Goal: Task Accomplishment & Management: Manage account settings

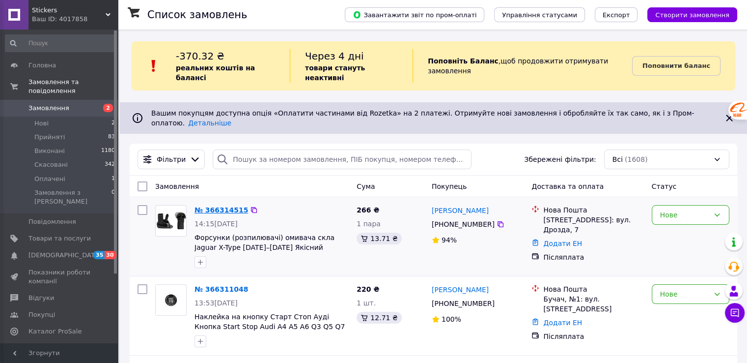
click at [211, 206] on link "№ 366314515" at bounding box center [222, 210] width 54 height 8
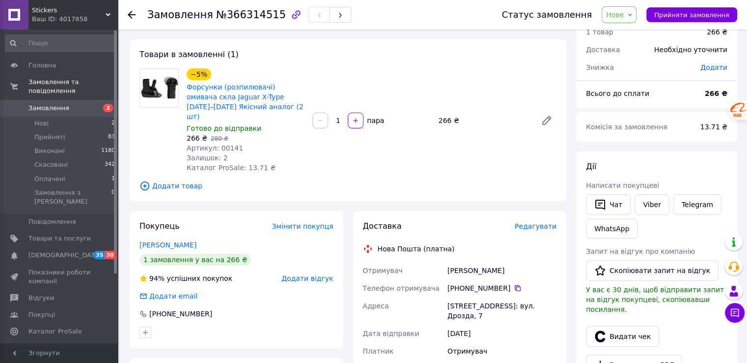
scroll to position [40, 0]
click at [131, 5] on div at bounding box center [138, 14] width 20 height 29
click at [131, 8] on div at bounding box center [138, 14] width 20 height 29
click at [132, 13] on icon at bounding box center [132, 15] width 8 height 8
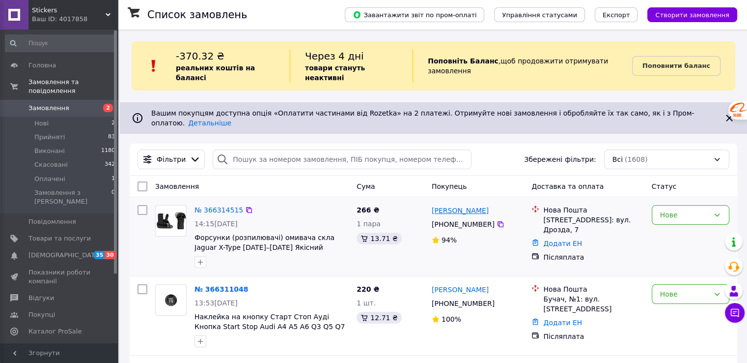
click at [458, 205] on link "[PERSON_NAME]" at bounding box center [460, 210] width 57 height 10
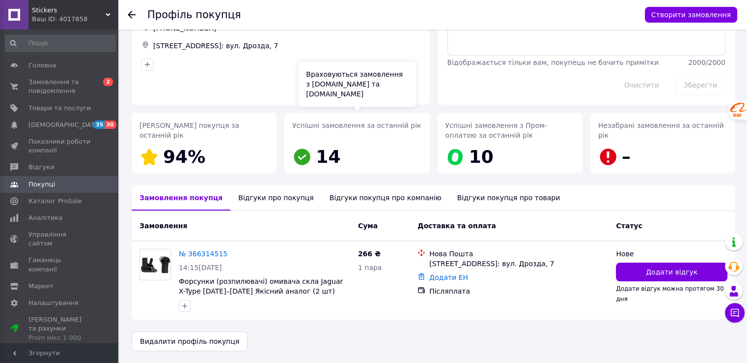
scroll to position [67, 0]
click at [128, 16] on icon at bounding box center [132, 15] width 8 height 8
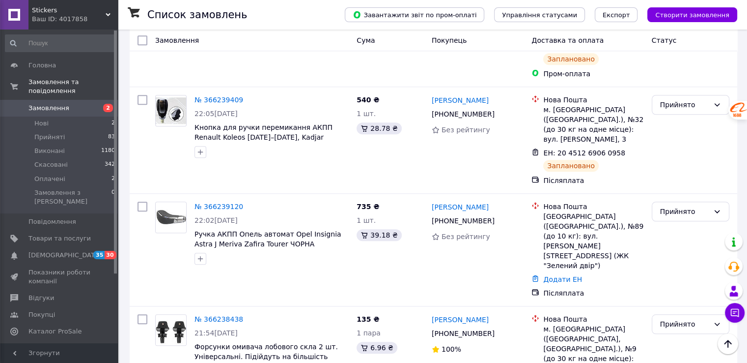
scroll to position [786, 0]
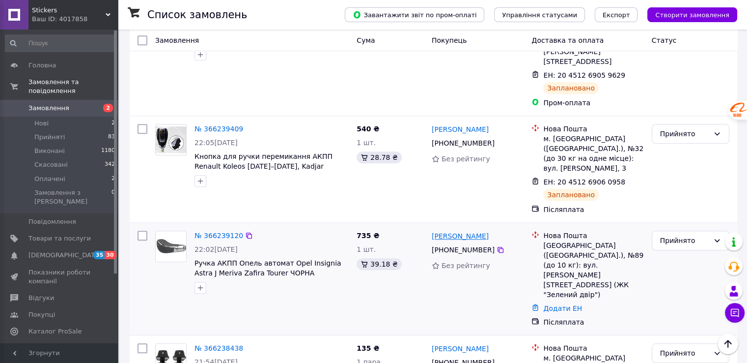
click at [444, 231] on link "[PERSON_NAME]" at bounding box center [460, 236] width 57 height 10
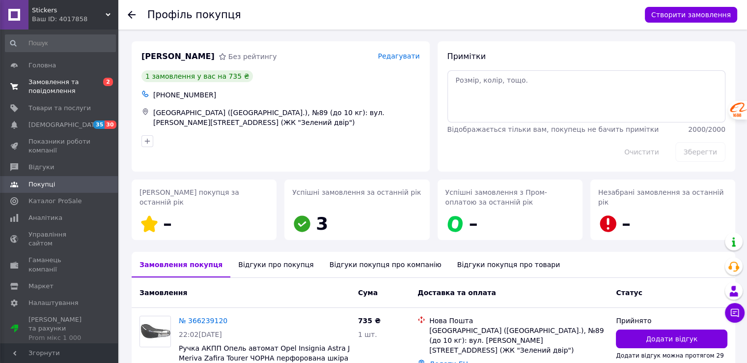
click at [33, 81] on span "Замовлення та повідомлення" at bounding box center [59, 87] width 62 height 18
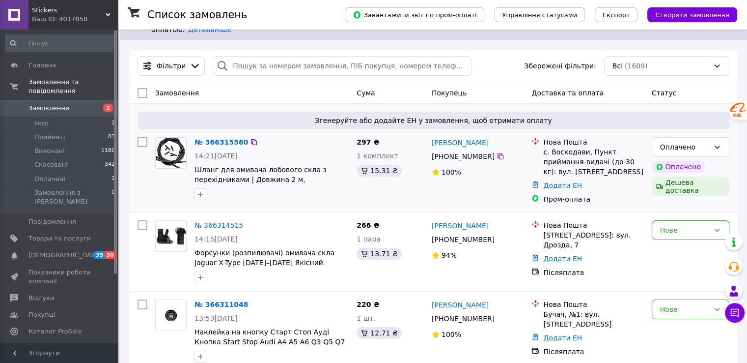
scroll to position [98, 0]
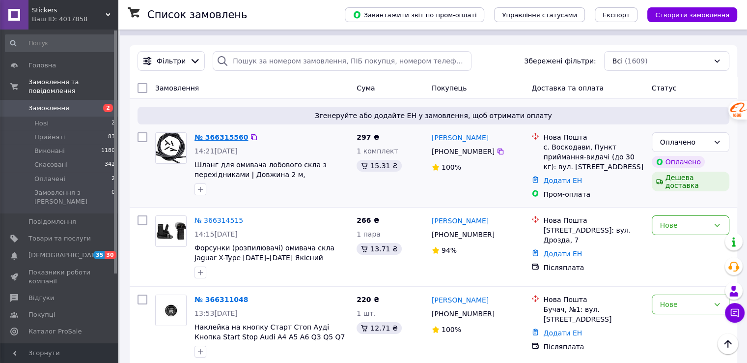
click at [215, 133] on link "№ 366315560" at bounding box center [222, 137] width 54 height 8
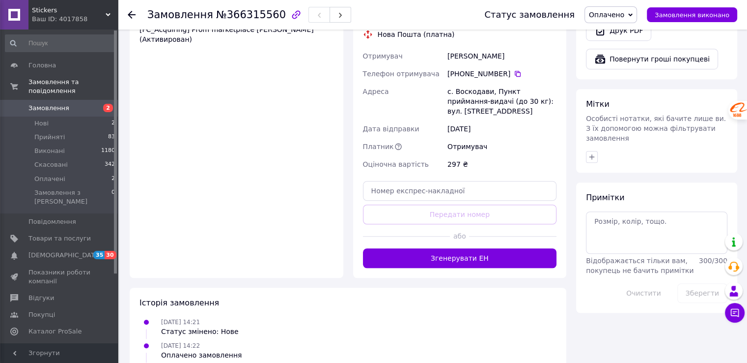
scroll to position [671, 0]
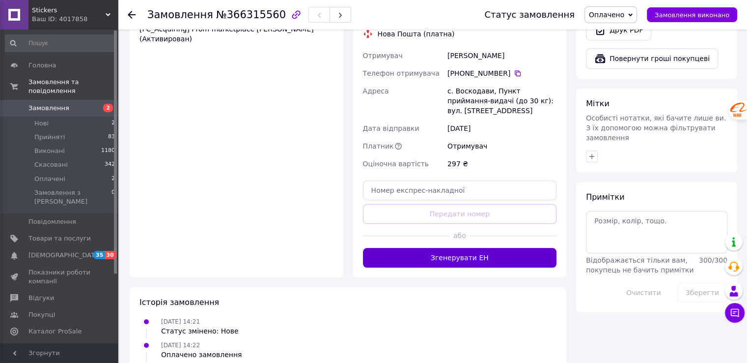
click at [456, 248] on button "Згенерувати ЕН" at bounding box center [460, 258] width 194 height 20
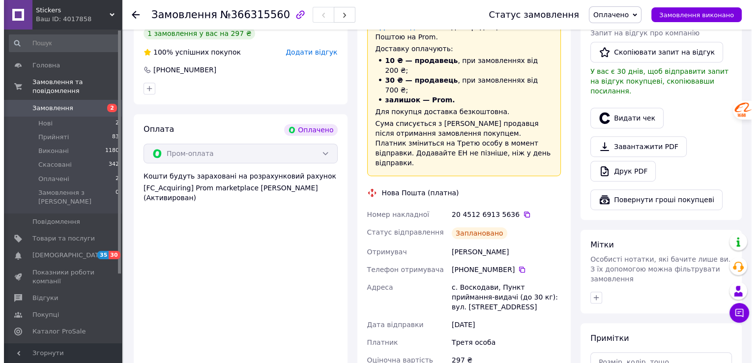
scroll to position [463, 0]
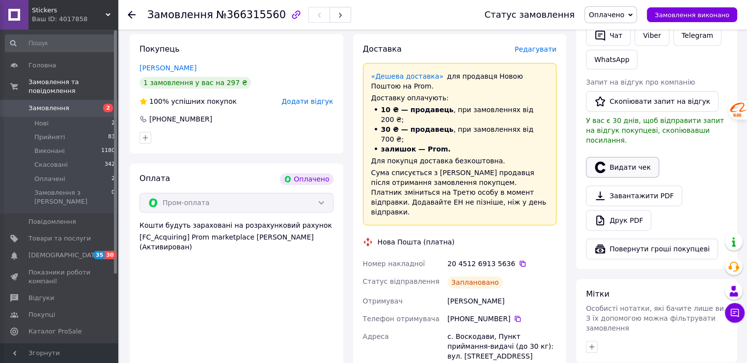
click at [611, 157] on button "Видати чек" at bounding box center [622, 167] width 73 height 21
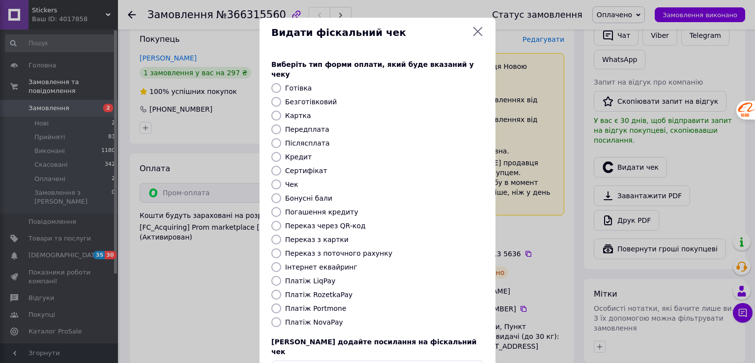
click at [275, 278] on div "Виберіть тип форми оплати, який буде вказаний у чеку Готівка Безготівковий Карт…" at bounding box center [377, 220] width 236 height 344
click at [274, 289] on input "Платіж RozetkaPay" at bounding box center [276, 294] width 10 height 10
radio input "true"
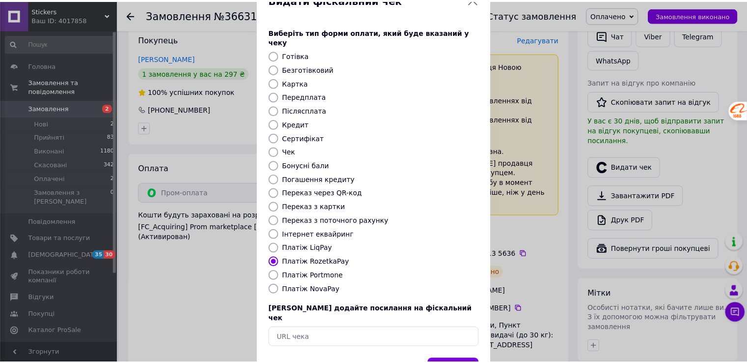
scroll to position [59, 0]
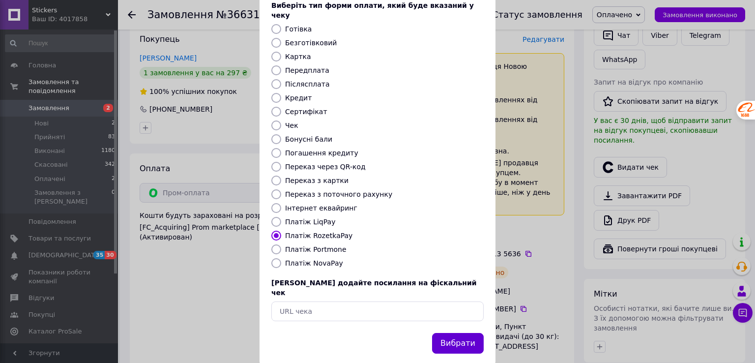
click at [449, 333] on button "Вибрати" at bounding box center [458, 343] width 52 height 21
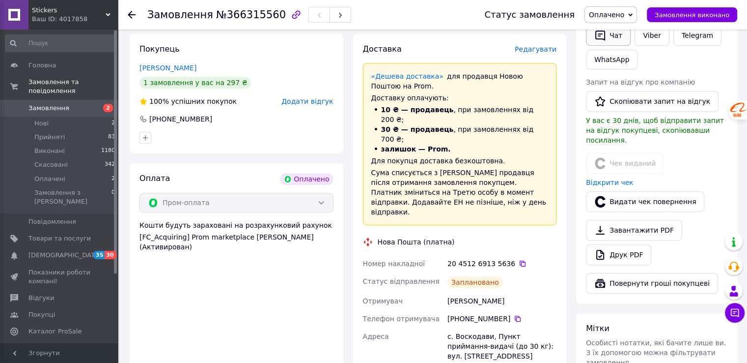
click at [606, 34] on button "Чат" at bounding box center [608, 35] width 45 height 21
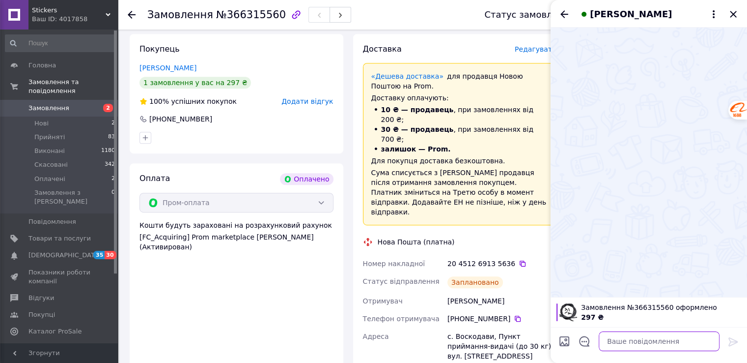
paste textarea "https://check.checkbox.ua/026b7e0d-aa9d-424b-bfac-9f476909f697"
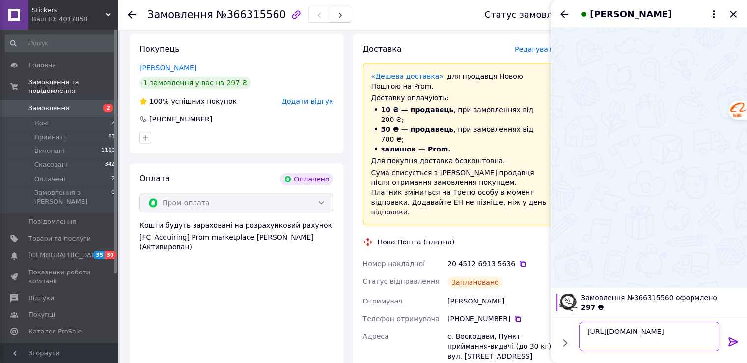
type textarea "https://check.checkbox.ua/026b7e0d-aa9d-424b-bfac-9f476909f697"
click at [729, 337] on icon at bounding box center [733, 341] width 9 height 9
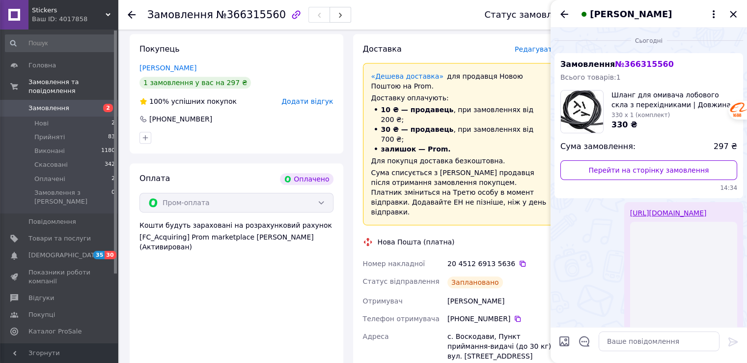
scroll to position [0, 0]
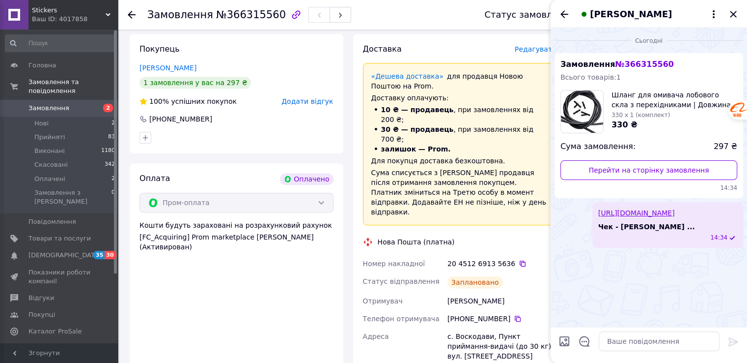
click at [736, 7] on div "Артем Шакура" at bounding box center [649, 14] width 197 height 28
click at [731, 14] on icon "Закрити" at bounding box center [734, 14] width 12 height 12
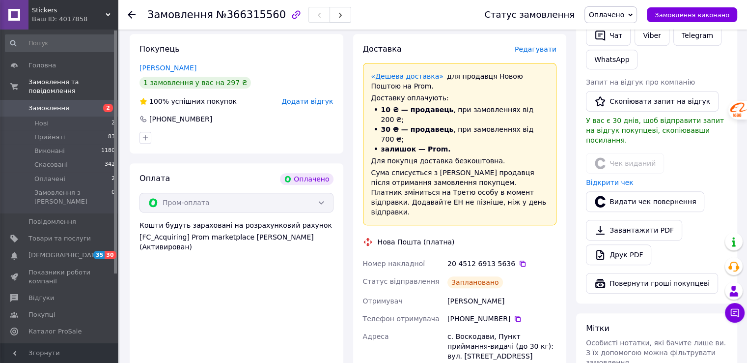
click at [34, 104] on span "Замовлення" at bounding box center [48, 108] width 41 height 9
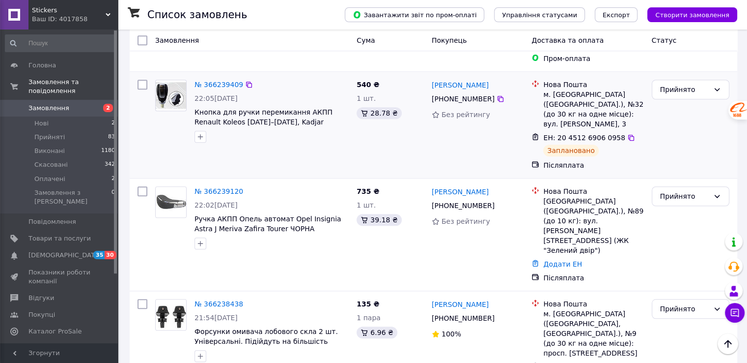
scroll to position [786, 0]
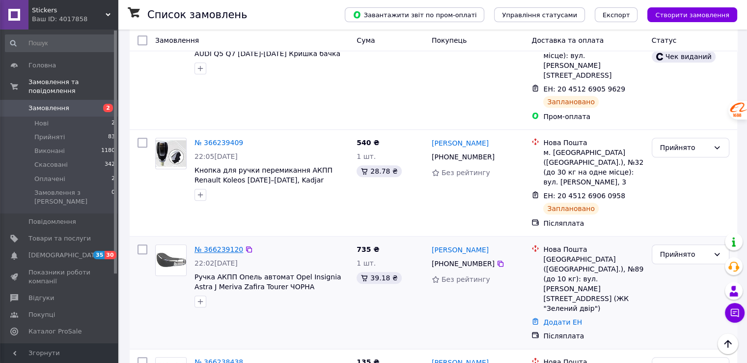
click at [216, 245] on link "№ 366239120" at bounding box center [219, 249] width 49 height 8
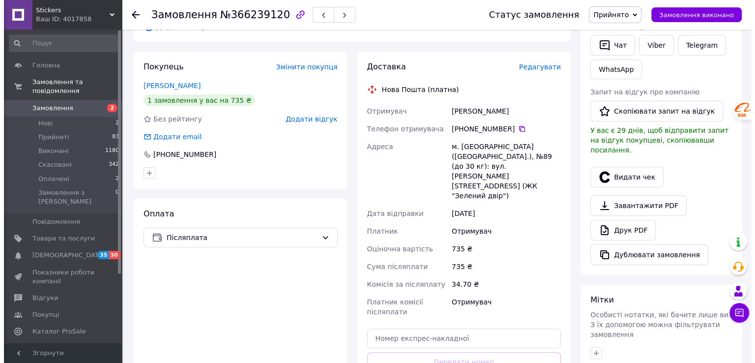
scroll to position [139, 0]
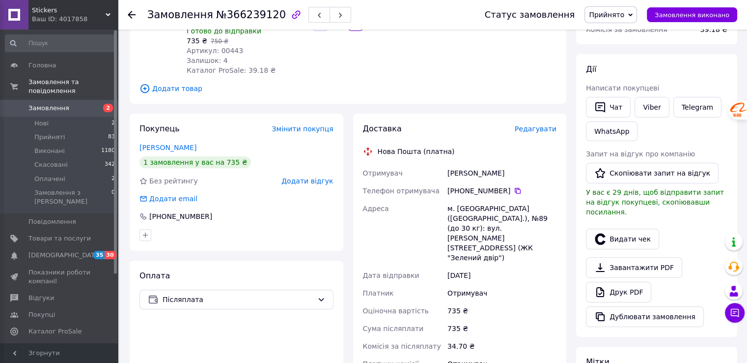
click at [544, 125] on span "Редагувати" at bounding box center [536, 129] width 42 height 8
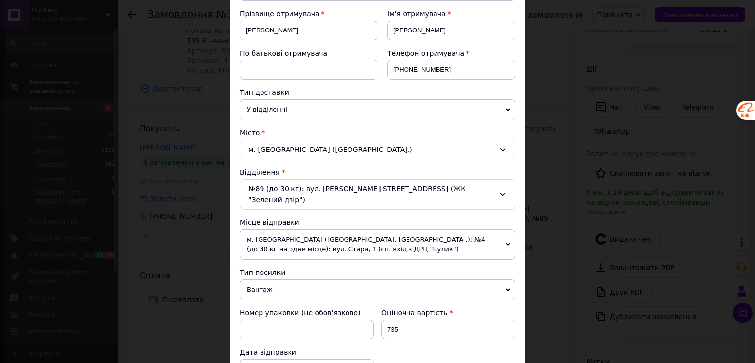
scroll to position [197, 0]
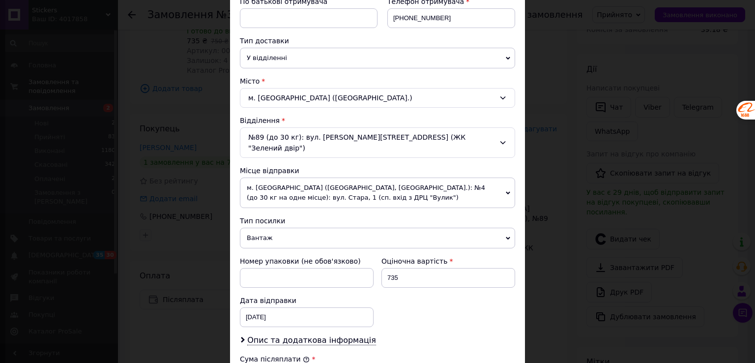
click at [297, 190] on span "м. [GEOGRAPHIC_DATA] ([GEOGRAPHIC_DATA], [GEOGRAPHIC_DATA].): №4 (до 30 кг на о…" at bounding box center [377, 192] width 275 height 30
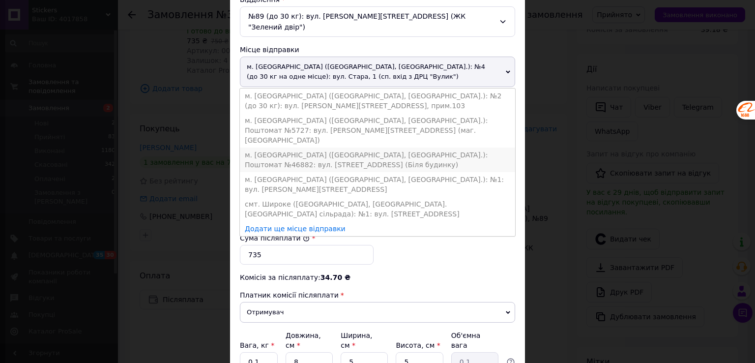
scroll to position [295, 0]
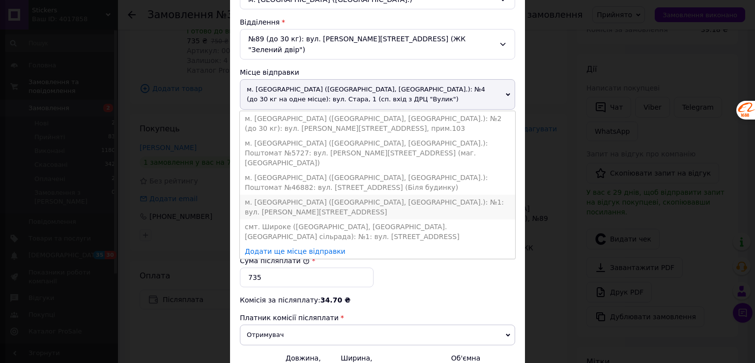
click at [305, 195] on li "м. [GEOGRAPHIC_DATA] ([GEOGRAPHIC_DATA], [GEOGRAPHIC_DATA].): №1: вул. [PERSON_…" at bounding box center [377, 207] width 275 height 25
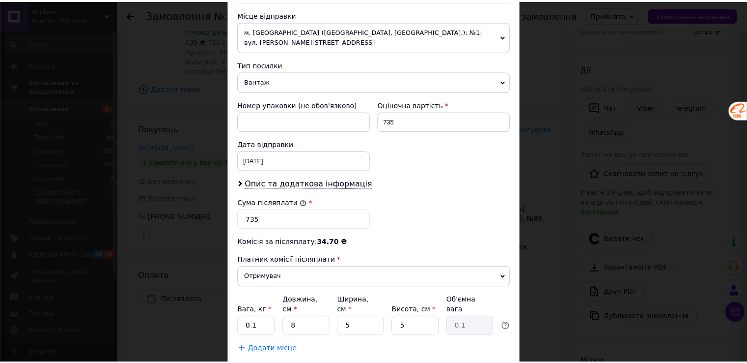
scroll to position [384, 0]
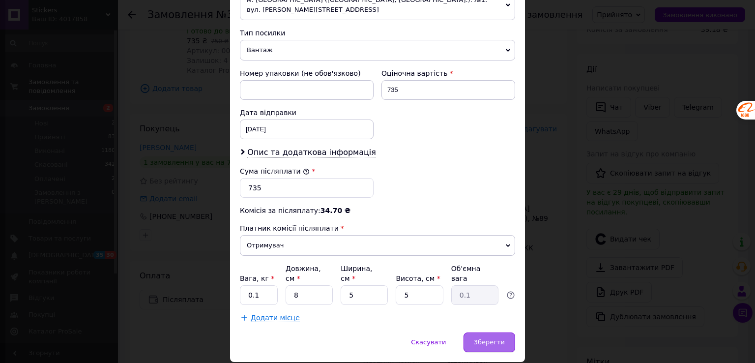
click at [509, 332] on div "Зберегти" at bounding box center [489, 342] width 52 height 20
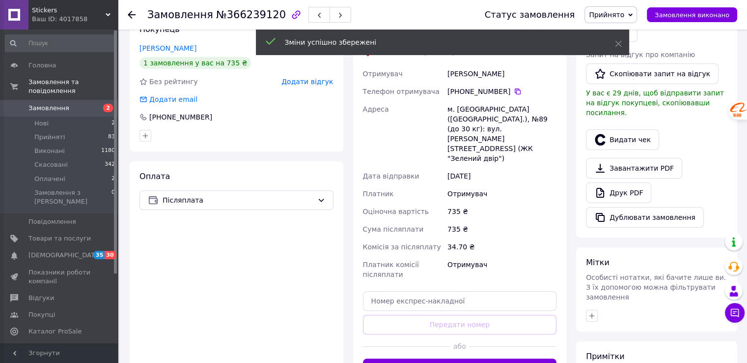
scroll to position [286, 0]
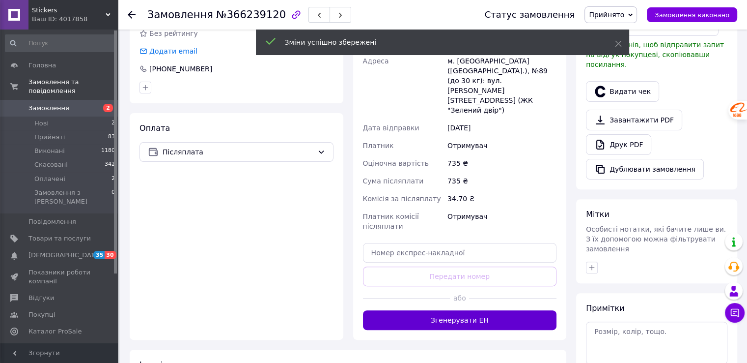
click at [457, 310] on button "Згенерувати ЕН" at bounding box center [460, 320] width 194 height 20
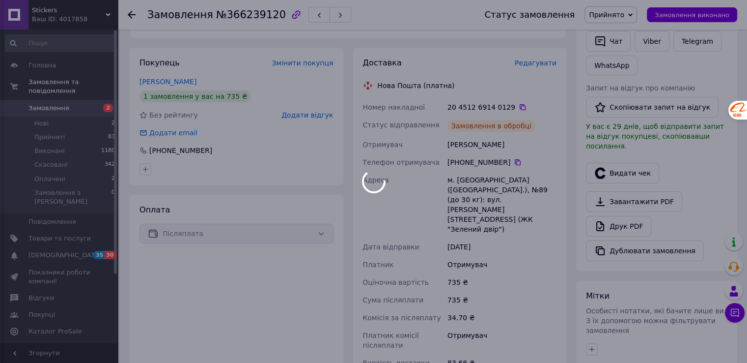
scroll to position [188, 0]
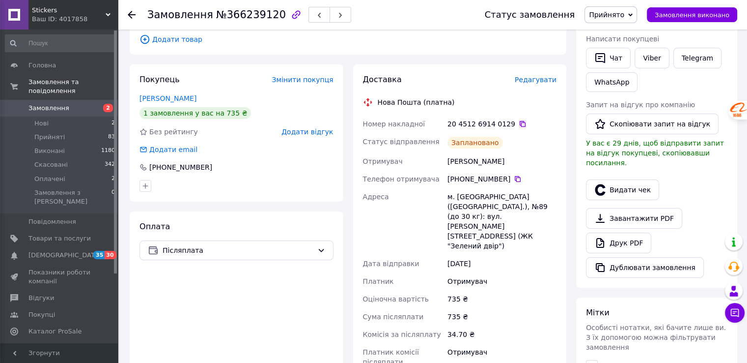
click at [519, 120] on icon at bounding box center [523, 124] width 8 height 8
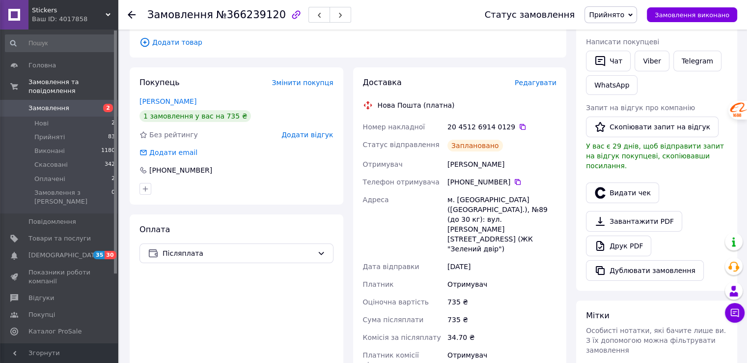
scroll to position [197, 0]
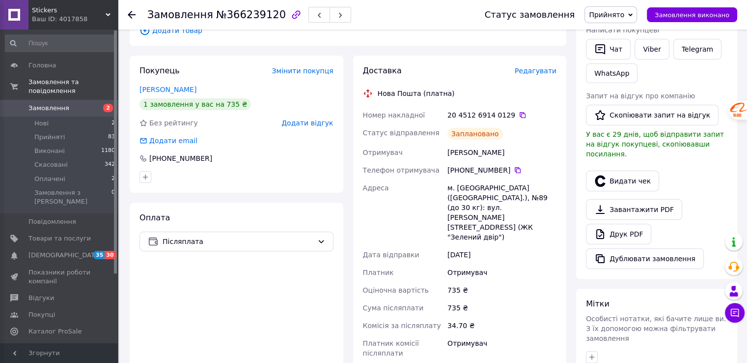
click at [42, 104] on span "Замовлення" at bounding box center [48, 108] width 41 height 9
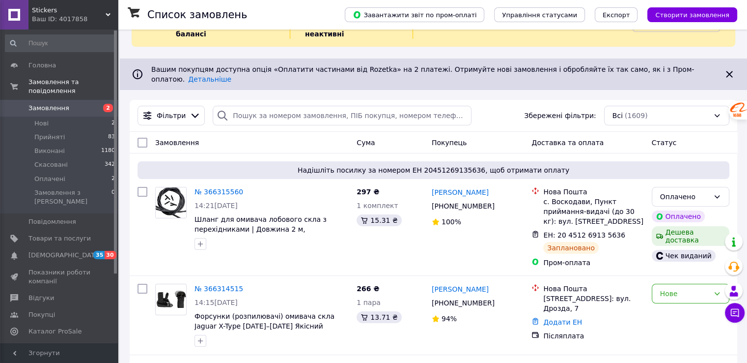
scroll to position [197, 0]
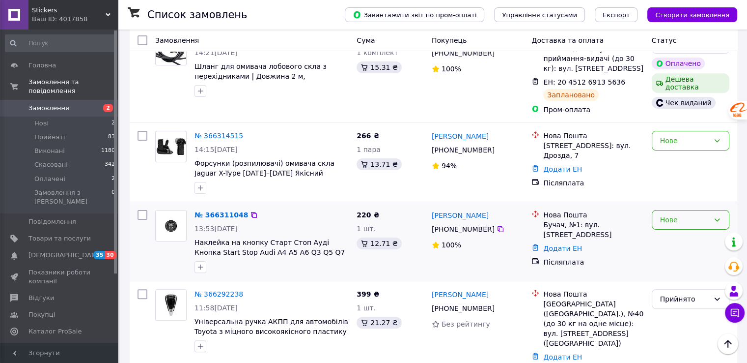
click at [684, 214] on div "Нове" at bounding box center [684, 219] width 49 height 11
click at [674, 222] on li "Прийнято" at bounding box center [690, 224] width 77 height 18
click at [209, 211] on link "№ 366311048" at bounding box center [222, 215] width 54 height 8
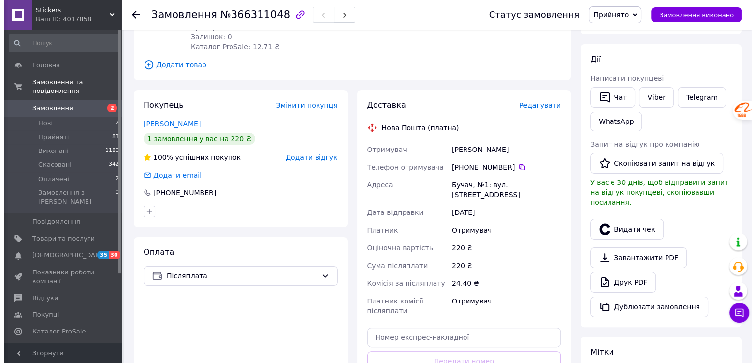
scroll to position [98, 0]
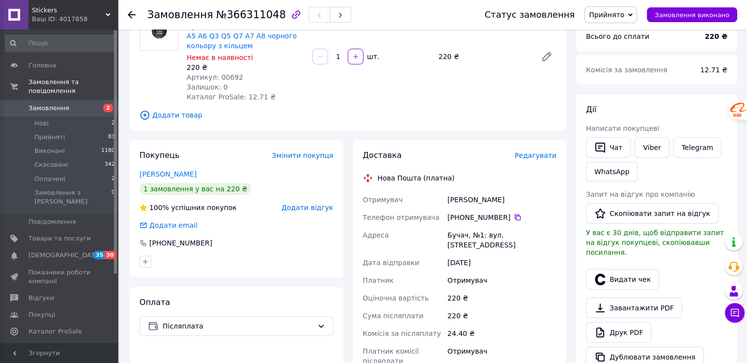
click at [537, 153] on span "Редагувати" at bounding box center [536, 155] width 42 height 8
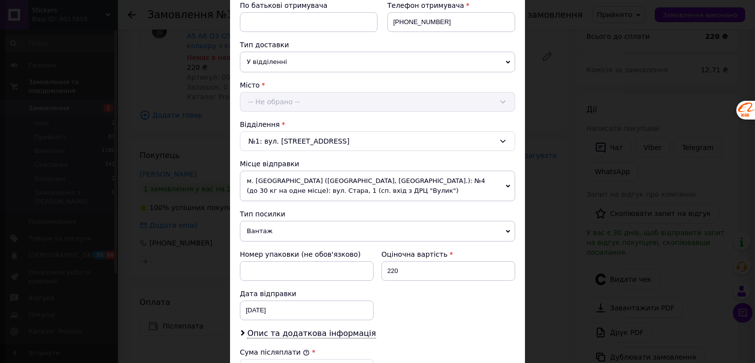
scroll to position [246, 0]
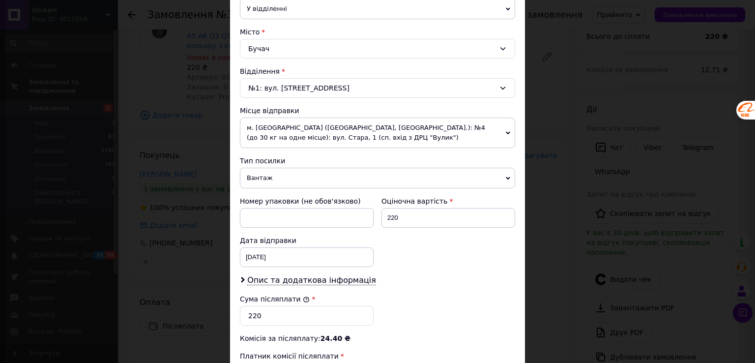
click at [288, 170] on span "Вантаж" at bounding box center [377, 178] width 275 height 21
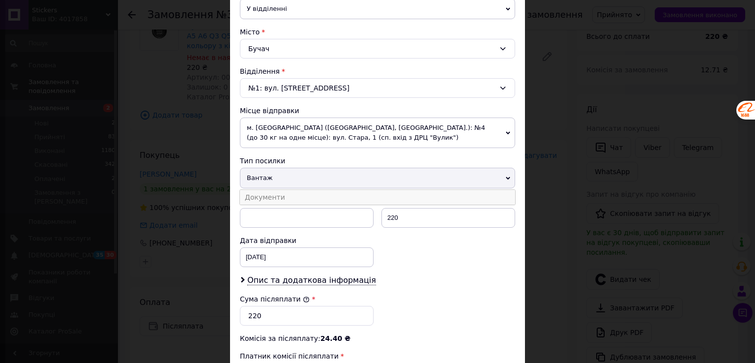
click at [282, 193] on li "Документи" at bounding box center [377, 197] width 275 height 15
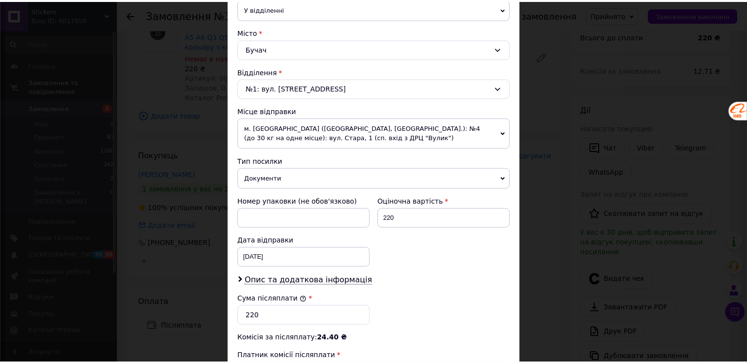
scroll to position [404, 0]
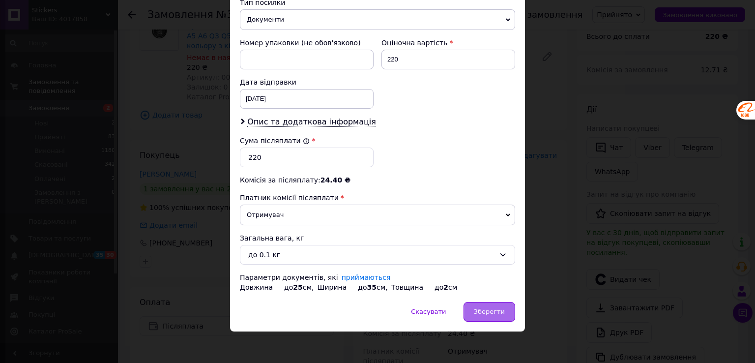
click at [484, 308] on span "Зберегти" at bounding box center [489, 311] width 31 height 7
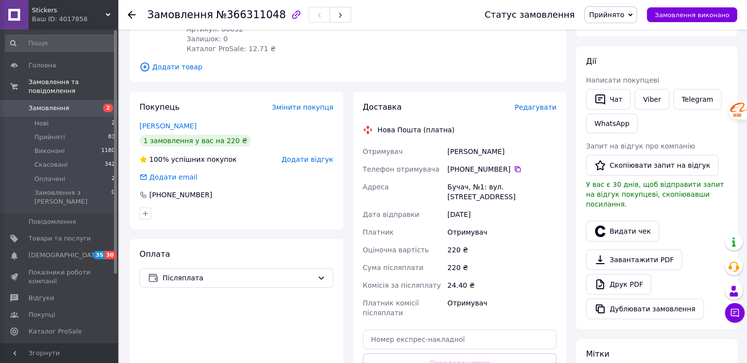
scroll to position [197, 0]
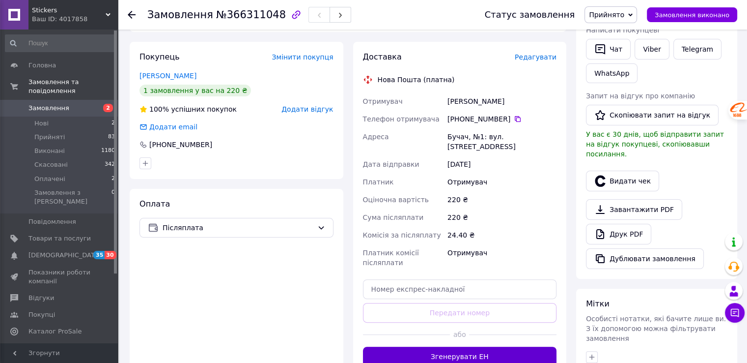
click at [455, 346] on button "Згенерувати ЕН" at bounding box center [460, 356] width 194 height 20
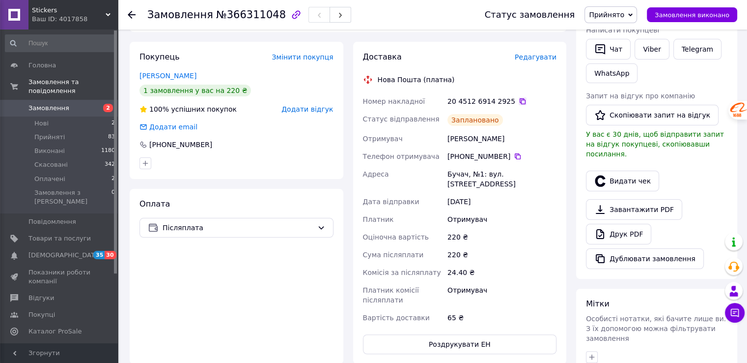
click at [520, 101] on icon at bounding box center [523, 101] width 6 height 6
click at [55, 104] on span "Замовлення" at bounding box center [48, 108] width 41 height 9
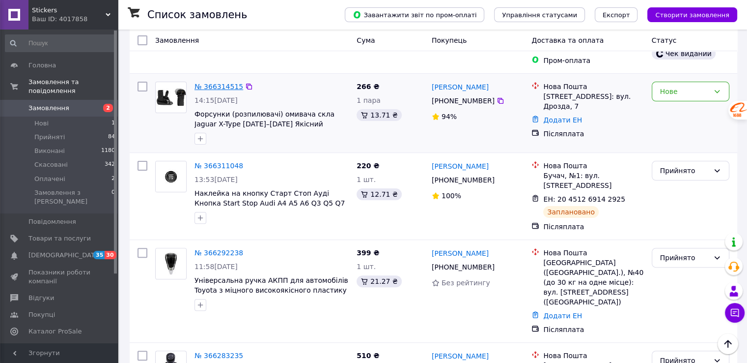
click at [197, 83] on link "№ 366314515" at bounding box center [219, 87] width 49 height 8
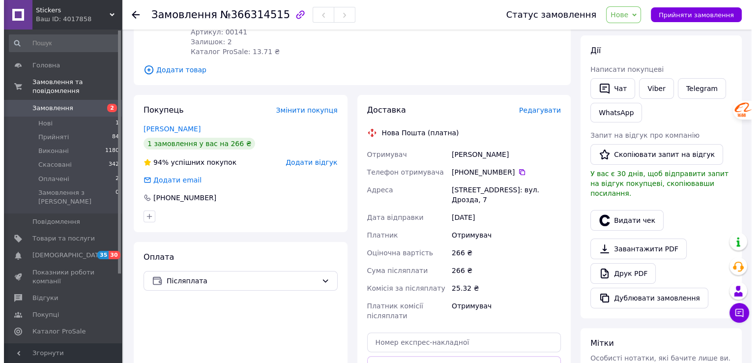
scroll to position [197, 0]
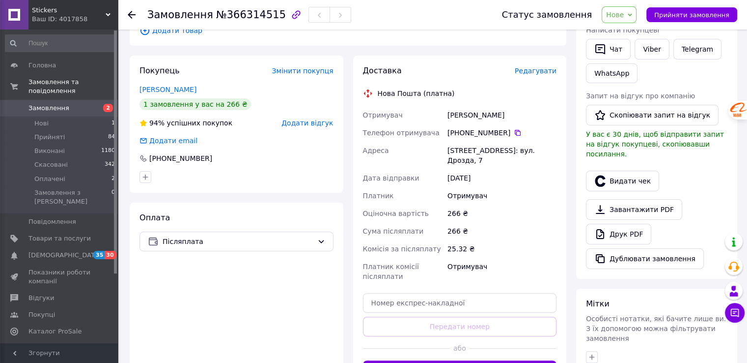
click at [548, 67] on span "Редагувати" at bounding box center [536, 71] width 42 height 8
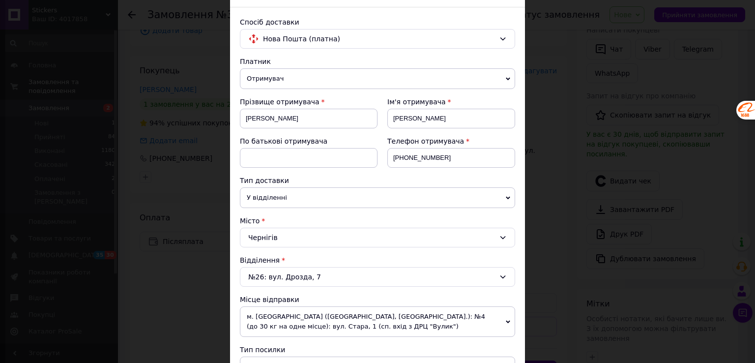
scroll to position [98, 0]
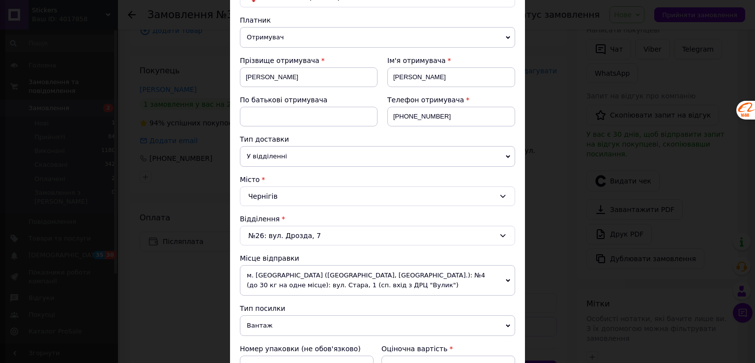
click at [300, 278] on span "м. [GEOGRAPHIC_DATA] ([GEOGRAPHIC_DATA], [GEOGRAPHIC_DATA].): №4 (до 30 кг на о…" at bounding box center [377, 280] width 275 height 30
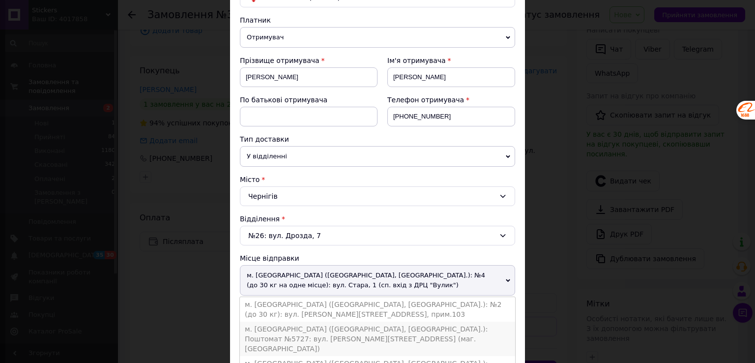
scroll to position [197, 0]
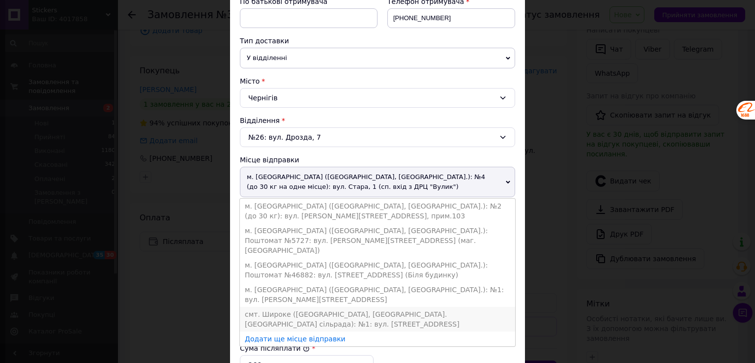
click at [283, 307] on li "смт. Широке ([GEOGRAPHIC_DATA], [GEOGRAPHIC_DATA]. [GEOGRAPHIC_DATA] сільрада):…" at bounding box center [377, 319] width 275 height 25
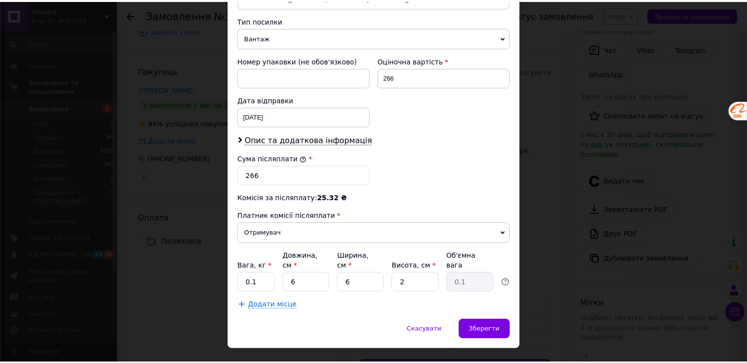
scroll to position [394, 0]
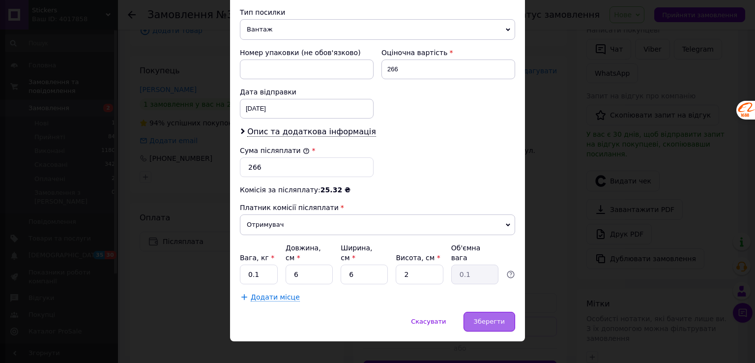
click at [472, 312] on div "Зберегти" at bounding box center [489, 322] width 52 height 20
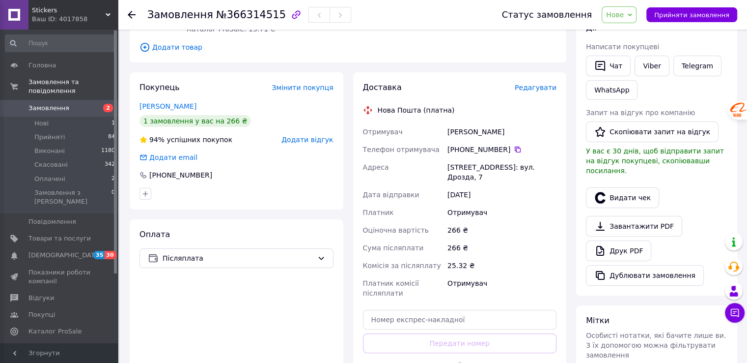
scroll to position [197, 0]
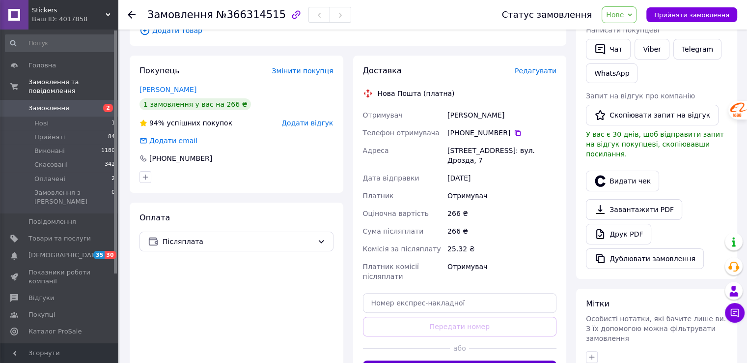
click at [457, 360] on button "Згенерувати ЕН" at bounding box center [460, 370] width 194 height 20
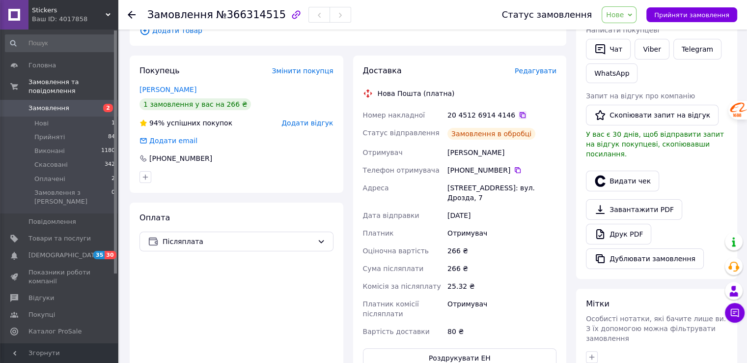
click at [519, 111] on icon at bounding box center [523, 115] width 8 height 8
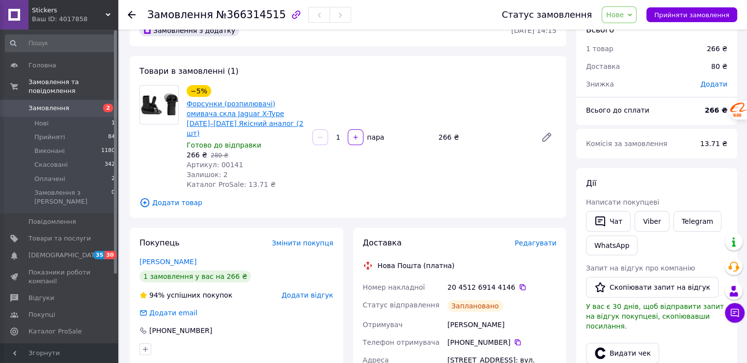
scroll to position [0, 0]
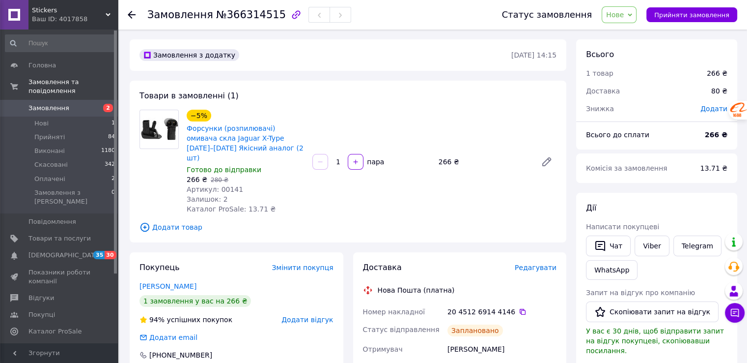
click at [51, 104] on span "Замовлення" at bounding box center [48, 108] width 41 height 9
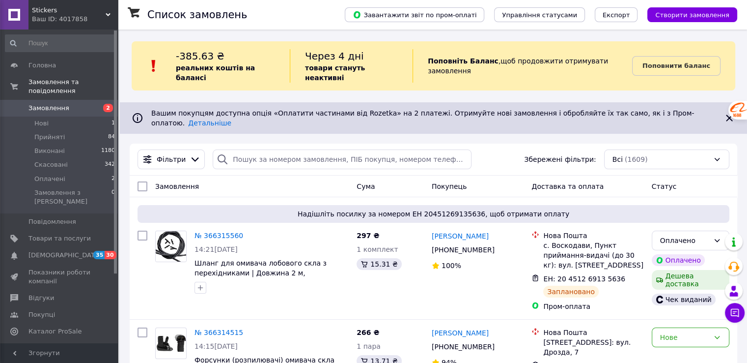
click at [63, 100] on link "Замовлення 2" at bounding box center [60, 108] width 121 height 17
click at [43, 104] on span "Замовлення" at bounding box center [48, 108] width 41 height 9
click at [40, 119] on span "Нові" at bounding box center [41, 123] width 14 height 9
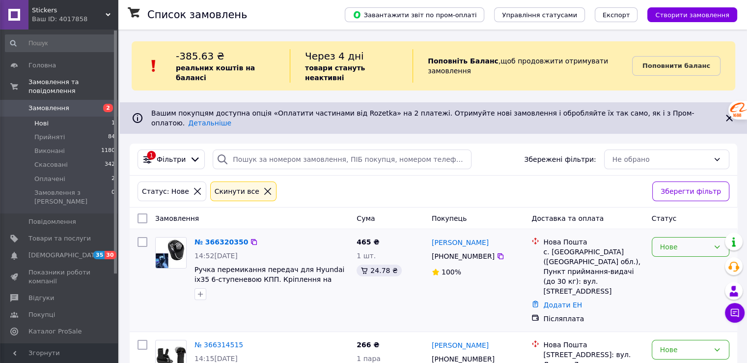
click at [710, 237] on div "Нове" at bounding box center [691, 247] width 78 height 20
click at [690, 252] on li "Прийнято" at bounding box center [690, 250] width 77 height 18
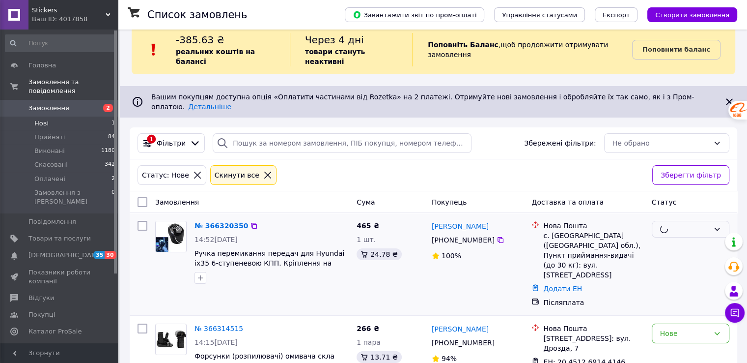
scroll to position [21, 0]
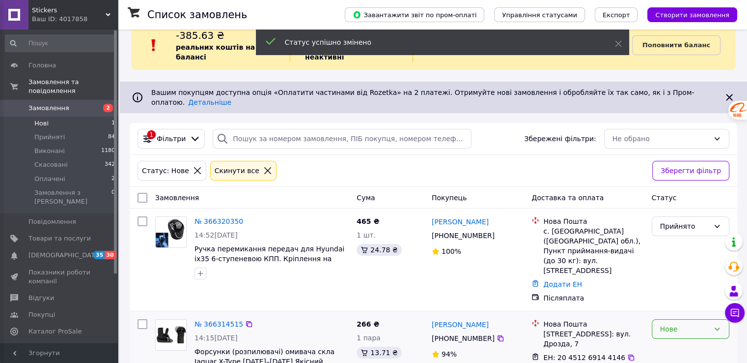
click at [683, 323] on div "Нове" at bounding box center [684, 328] width 49 height 11
click at [678, 219] on li "Прийнято" at bounding box center [690, 217] width 77 height 18
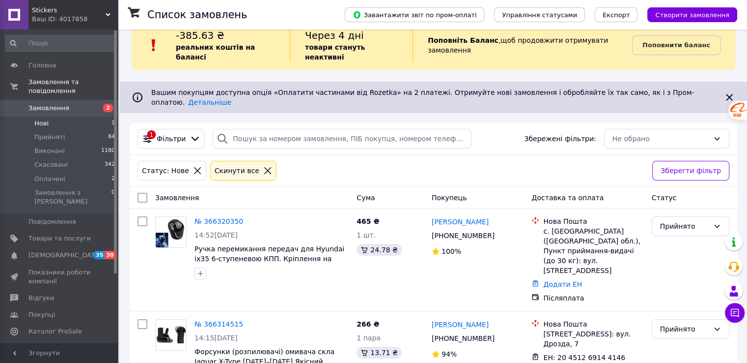
click at [44, 104] on span "Замовлення" at bounding box center [48, 108] width 41 height 9
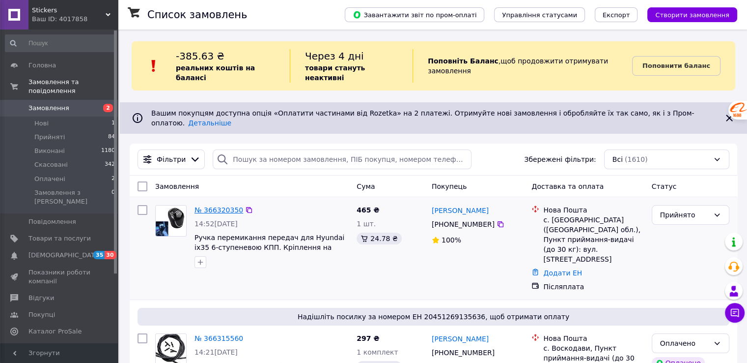
click at [220, 206] on link "№ 366320350" at bounding box center [219, 210] width 49 height 8
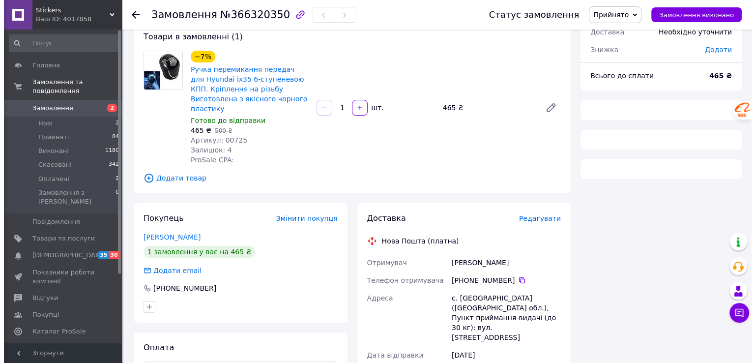
scroll to position [98, 0]
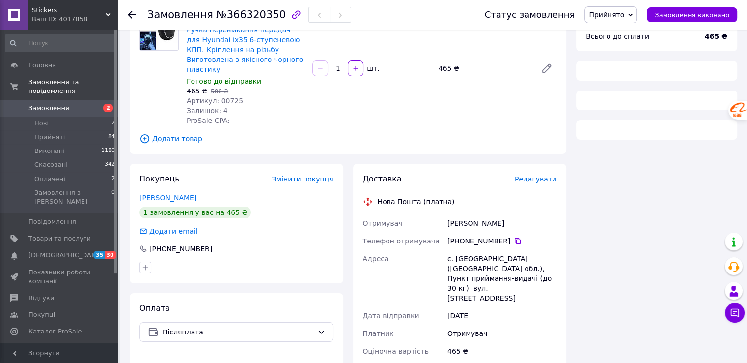
click at [544, 175] on span "Редагувати" at bounding box center [536, 179] width 42 height 8
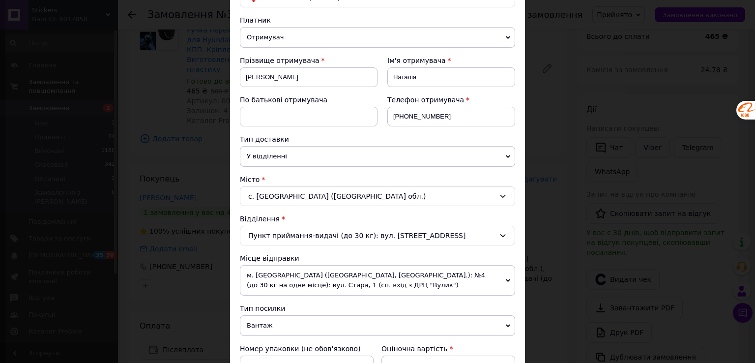
click at [307, 275] on span "м. [GEOGRAPHIC_DATA] ([GEOGRAPHIC_DATA], [GEOGRAPHIC_DATA].): №4 (до 30 кг на о…" at bounding box center [377, 280] width 275 height 30
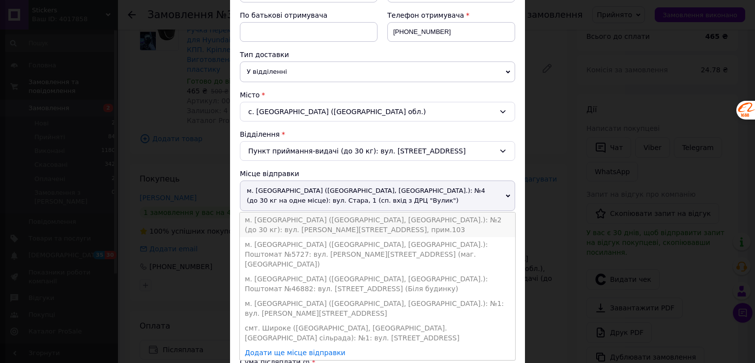
scroll to position [197, 0]
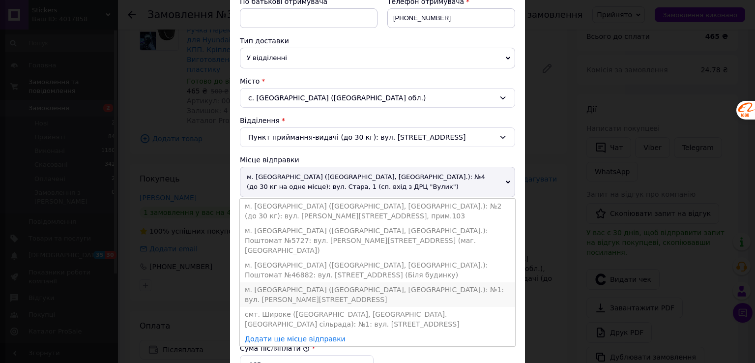
click at [330, 283] on li "м. [GEOGRAPHIC_DATA] ([GEOGRAPHIC_DATA], [GEOGRAPHIC_DATA].): №1: вул. [PERSON_…" at bounding box center [377, 294] width 275 height 25
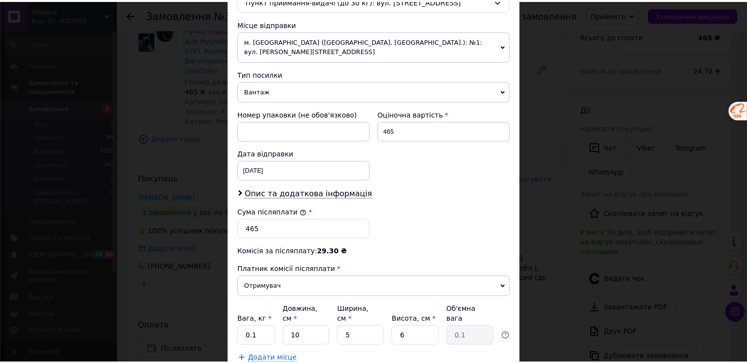
scroll to position [384, 0]
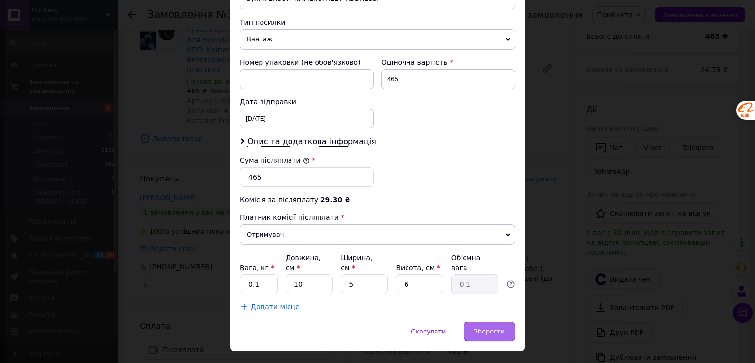
click at [483, 327] on span "Зберегти" at bounding box center [489, 330] width 31 height 7
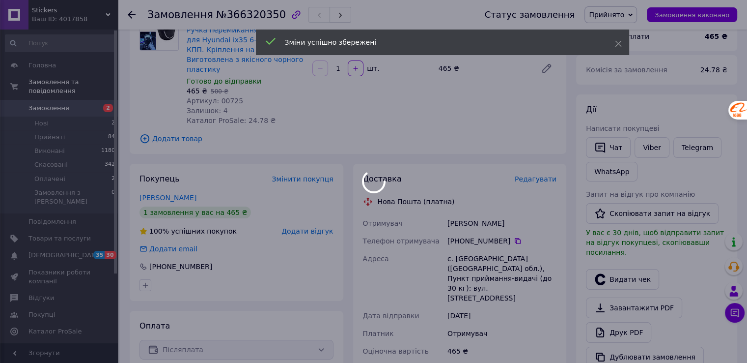
scroll to position [246, 0]
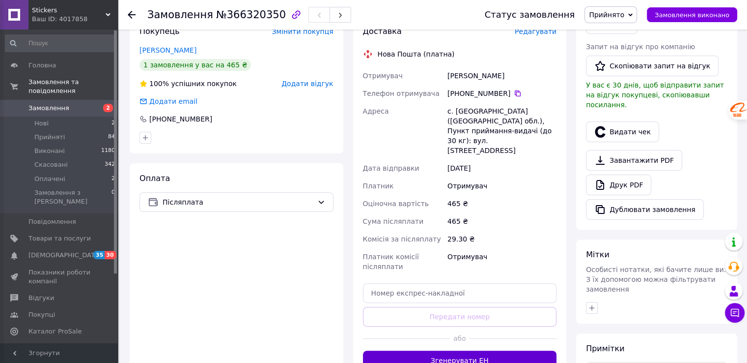
click at [456, 350] on button "Згенерувати ЕН" at bounding box center [460, 360] width 194 height 20
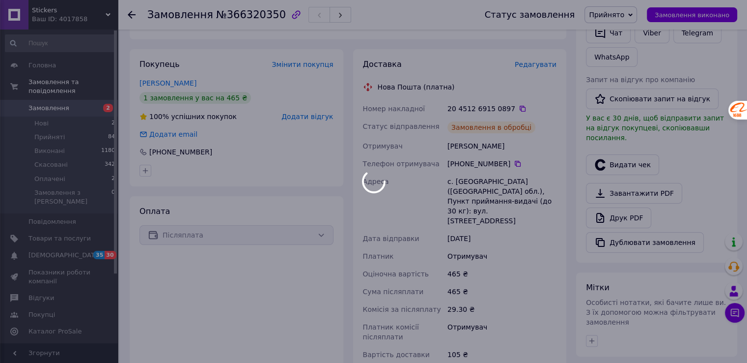
scroll to position [197, 0]
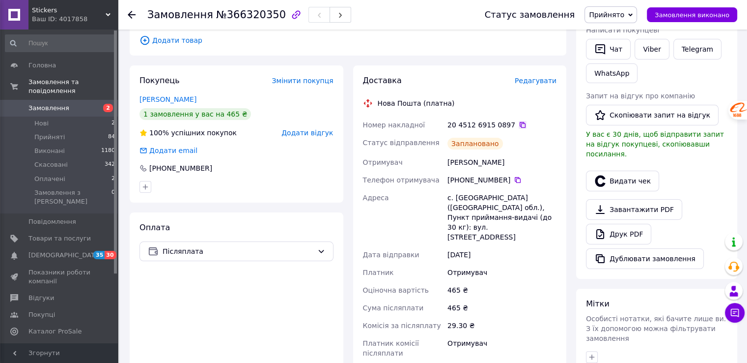
click at [520, 122] on icon at bounding box center [523, 125] width 6 height 6
click at [81, 89] on link "Замовлення та повідомлення" at bounding box center [60, 87] width 121 height 26
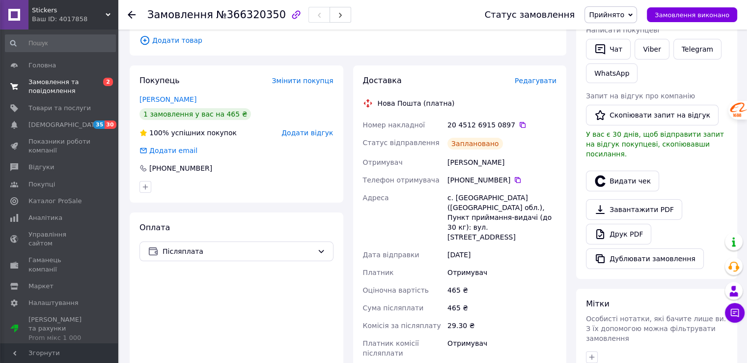
click at [74, 81] on span "Замовлення та повідомлення" at bounding box center [59, 87] width 62 height 18
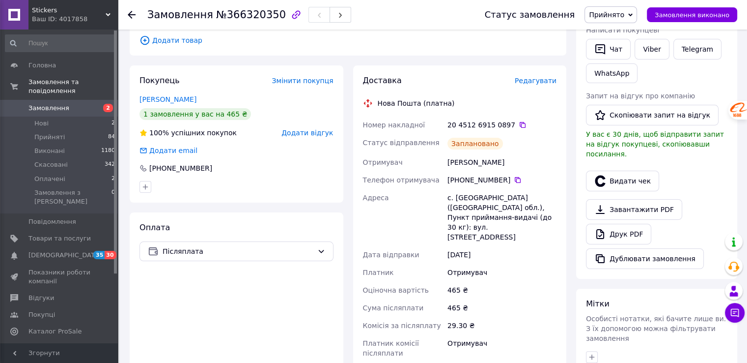
click at [70, 104] on link "Замовлення 2" at bounding box center [60, 108] width 121 height 17
